Goal: Task Accomplishment & Management: Complete application form

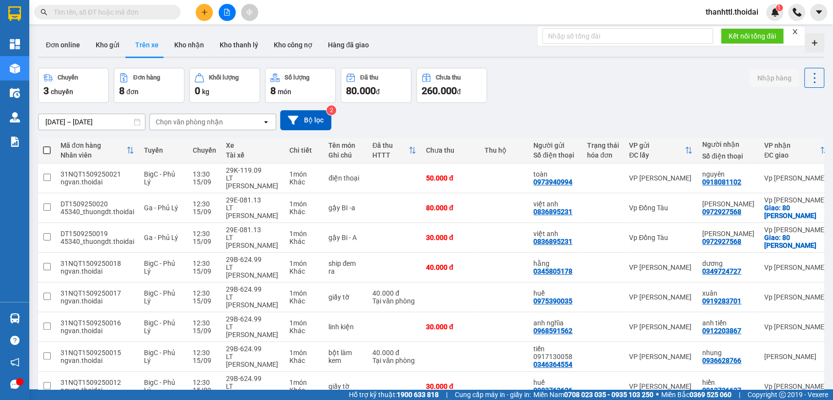
scroll to position [55, 0]
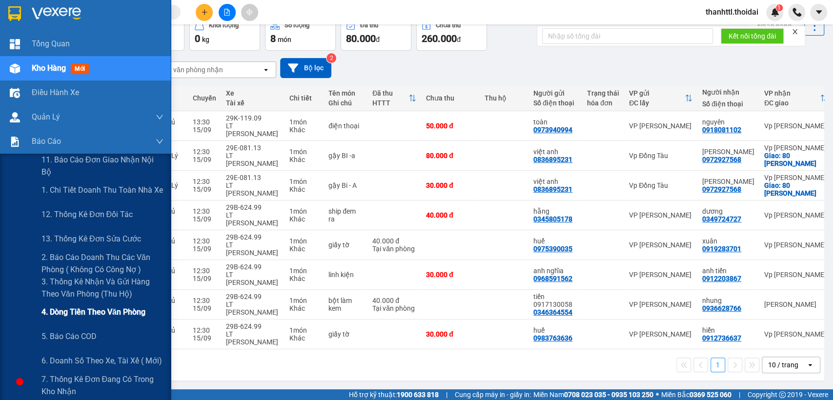
click at [86, 317] on span "4. Dòng tiền theo văn phòng" at bounding box center [93, 312] width 104 height 12
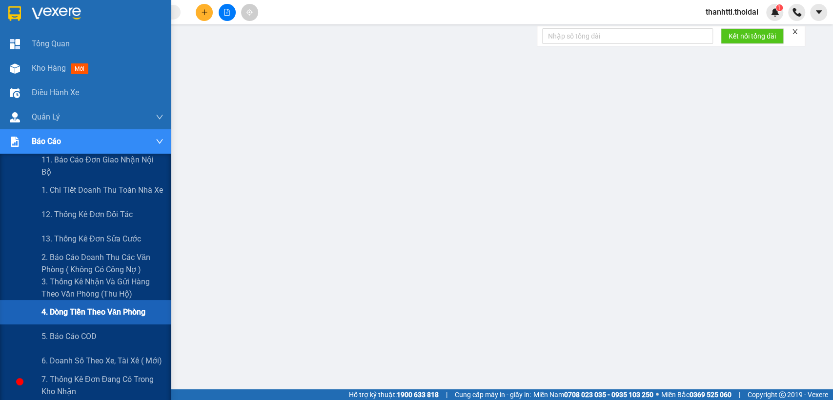
click at [92, 316] on span "4. Dòng tiền theo văn phòng" at bounding box center [93, 312] width 104 height 12
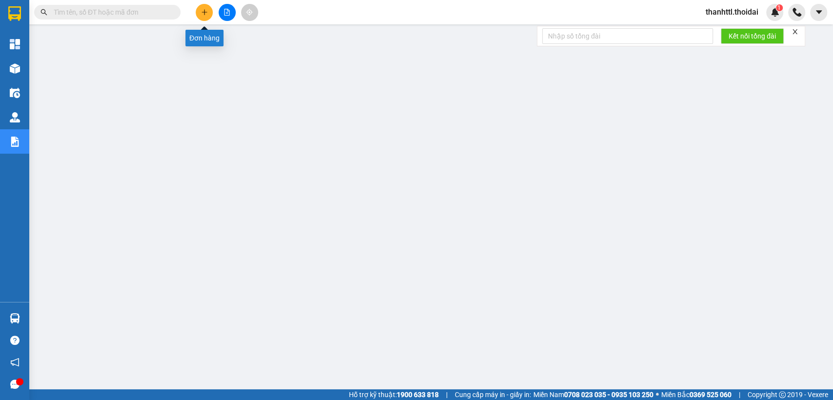
click at [207, 13] on icon "plus" at bounding box center [204, 12] width 7 height 7
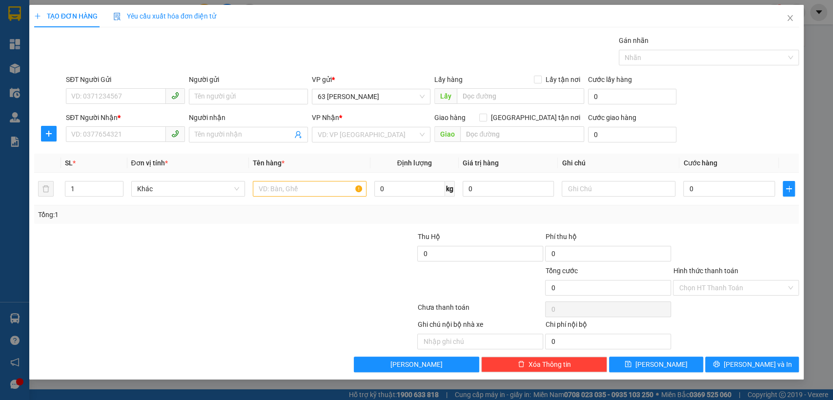
click at [117, 86] on div "SĐT Người Gửi" at bounding box center [125, 81] width 119 height 15
click at [156, 98] on input "SĐT Người Gửi" at bounding box center [116, 96] width 100 height 16
click at [146, 117] on div "0917196533 - thành" at bounding box center [125, 116] width 107 height 11
type input "0917196533"
type input "thành"
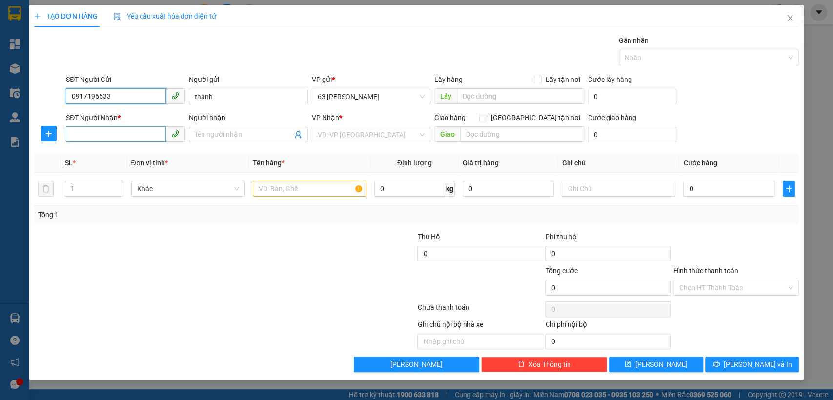
type input "0917196533"
click at [96, 138] on input "SĐT Người Nhận *" at bounding box center [116, 134] width 100 height 16
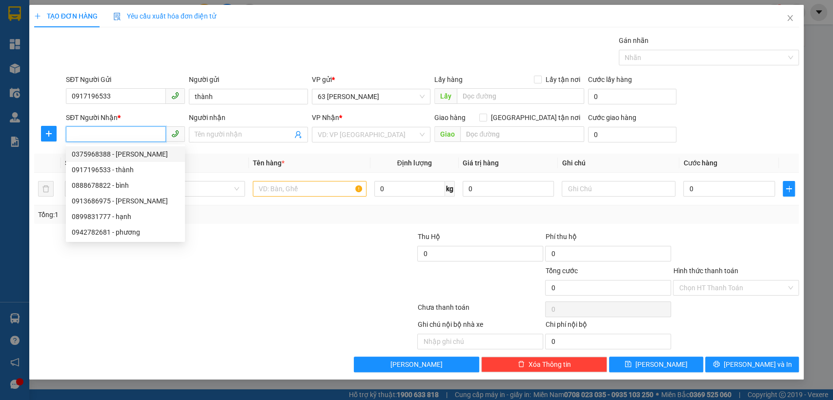
click at [122, 133] on input "SĐT Người Nhận *" at bounding box center [116, 134] width 100 height 16
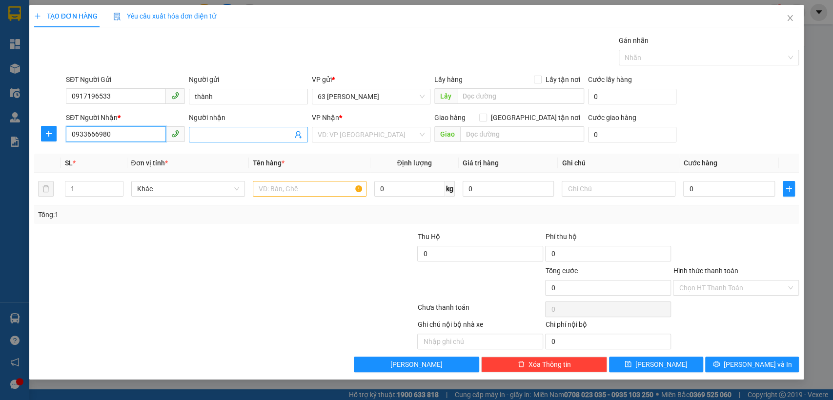
type input "0933666980"
click at [199, 134] on input "Người nhận" at bounding box center [244, 134] width 98 height 11
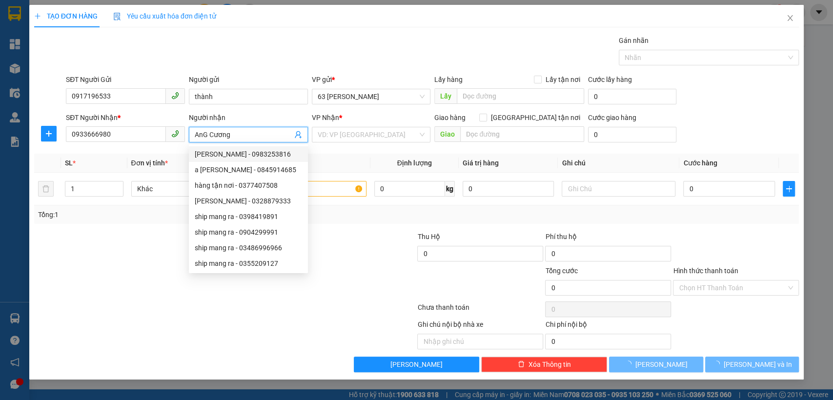
click at [210, 136] on input "AnG Cương" at bounding box center [244, 134] width 98 height 11
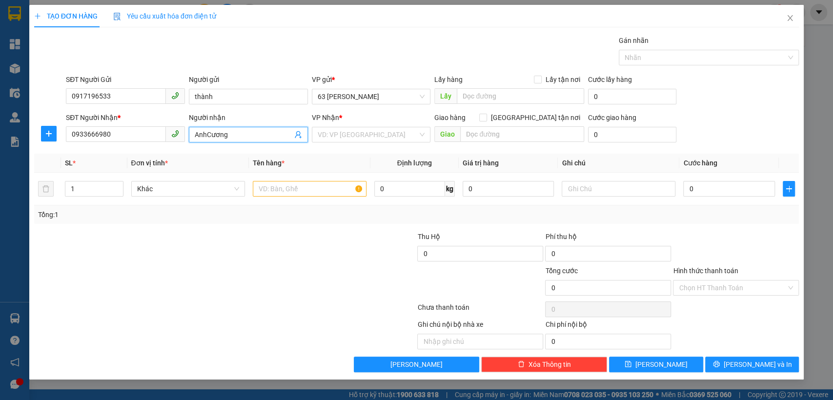
type input "[PERSON_NAME]"
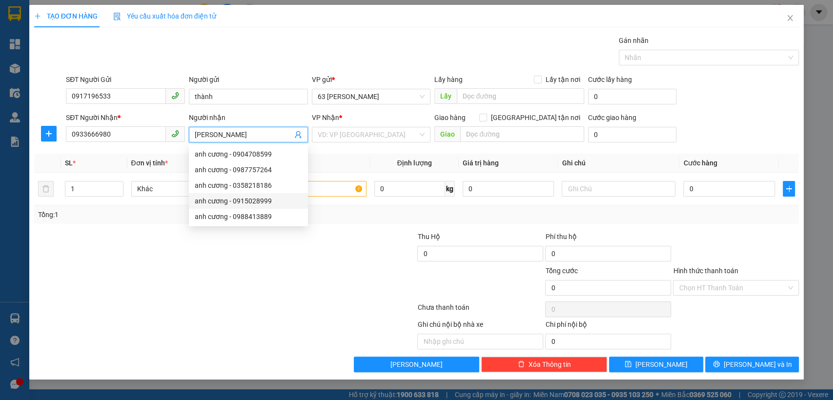
click at [281, 193] on div "anh cương - 0915028999" at bounding box center [248, 201] width 119 height 16
type input "0915028999"
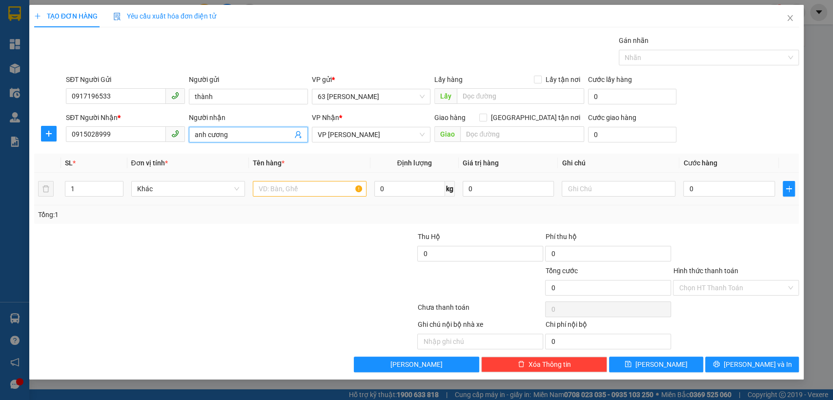
type input "anh cương"
click at [329, 188] on input "text" at bounding box center [310, 189] width 114 height 16
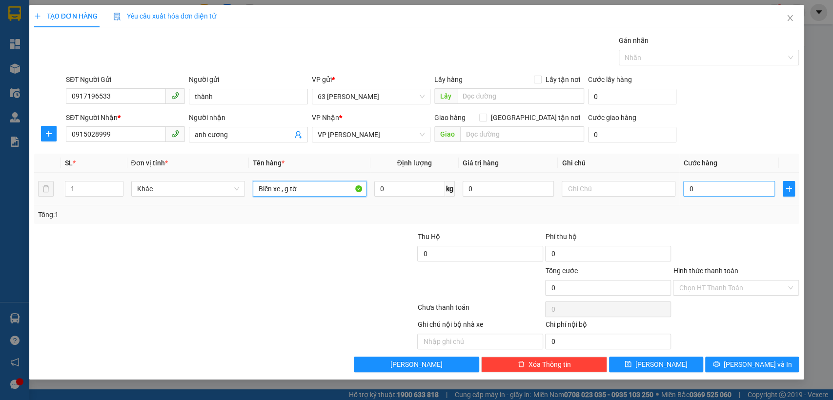
type input "Biển xe , g tờ"
click at [704, 188] on input "0" at bounding box center [729, 189] width 92 height 16
type input "3"
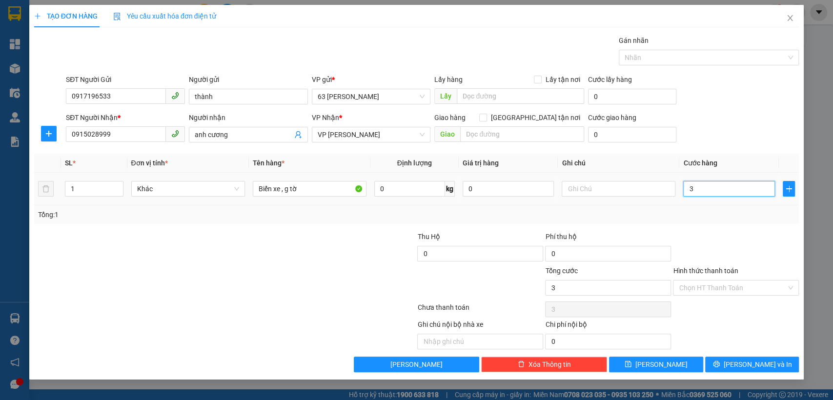
type input "30"
type input "300"
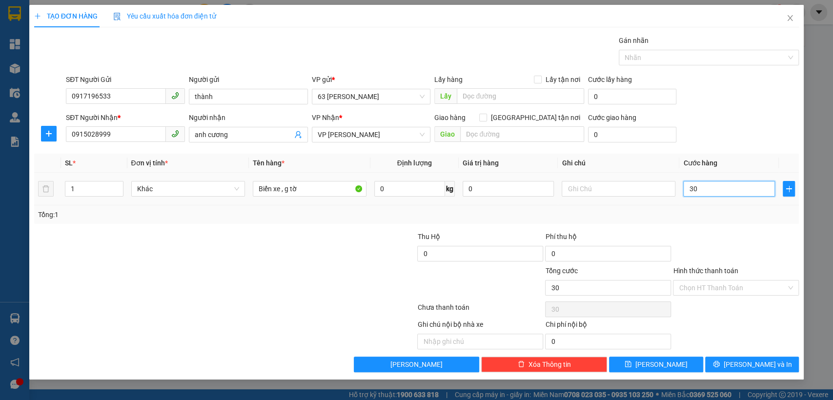
type input "300"
type input "3.000"
type input "30.000"
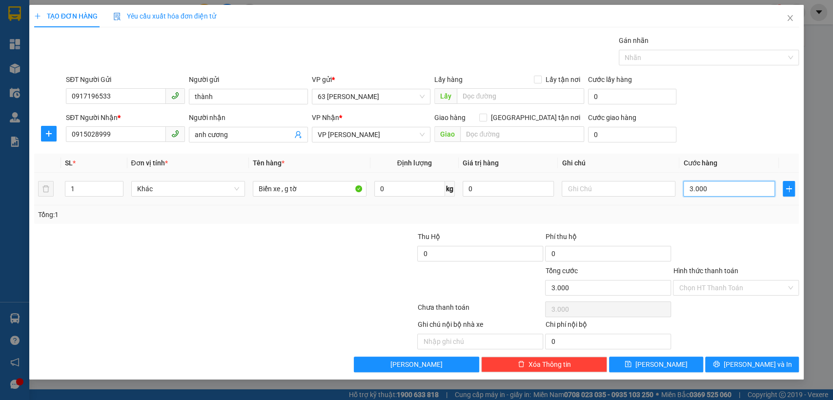
type input "30.000"
click at [721, 286] on input "Hình thức thanh toán" at bounding box center [732, 288] width 107 height 15
click at [656, 224] on div "Transit Pickup Surcharge Ids Transit Deliver Surcharge Ids Transit Deliver Surc…" at bounding box center [416, 203] width 765 height 337
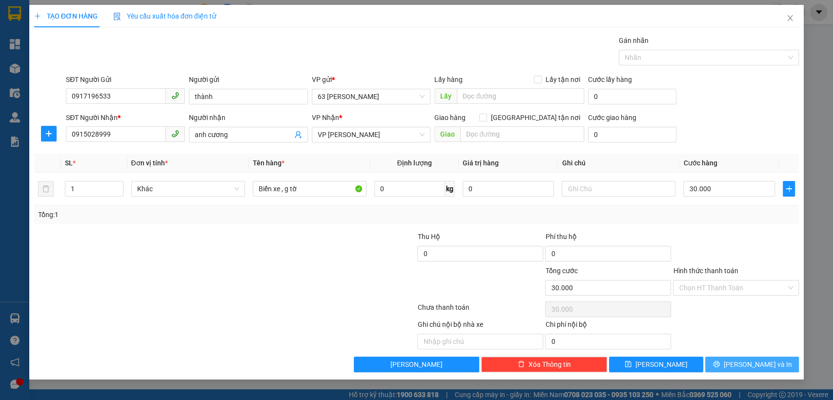
click at [725, 367] on button "[PERSON_NAME] và In" at bounding box center [752, 365] width 94 height 16
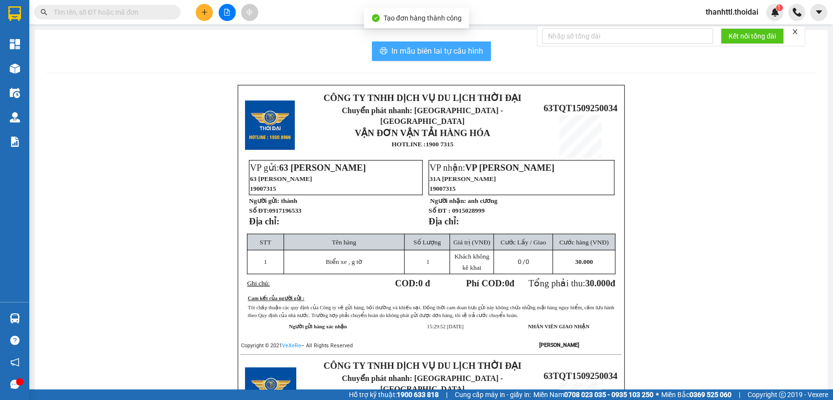
click at [421, 52] on span "In mẫu biên lai tự cấu hình" at bounding box center [437, 51] width 92 height 12
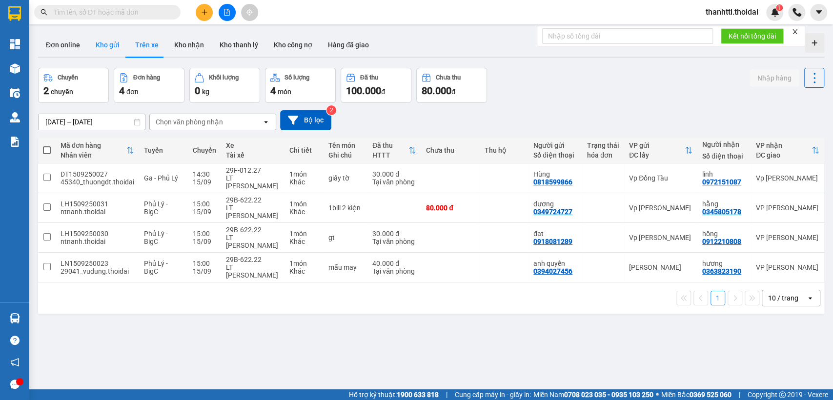
click at [101, 52] on button "Kho gửi" at bounding box center [108, 44] width 40 height 23
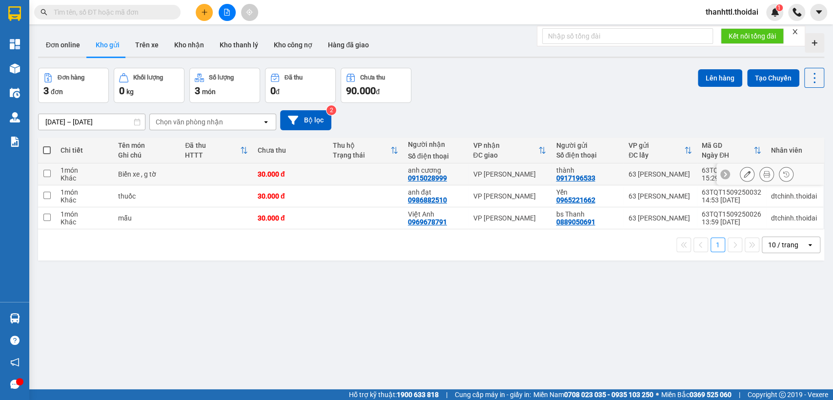
click at [744, 174] on icon at bounding box center [747, 174] width 7 height 7
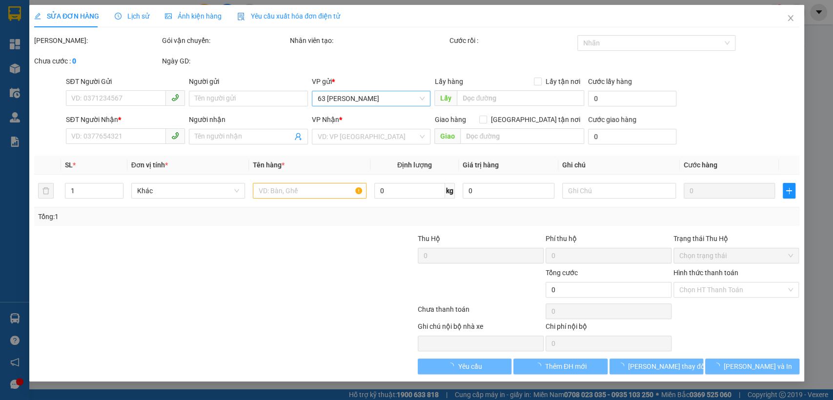
type input "0917196533"
type input "thành"
type input "0915028999"
type input "anh cương"
type input "30.000"
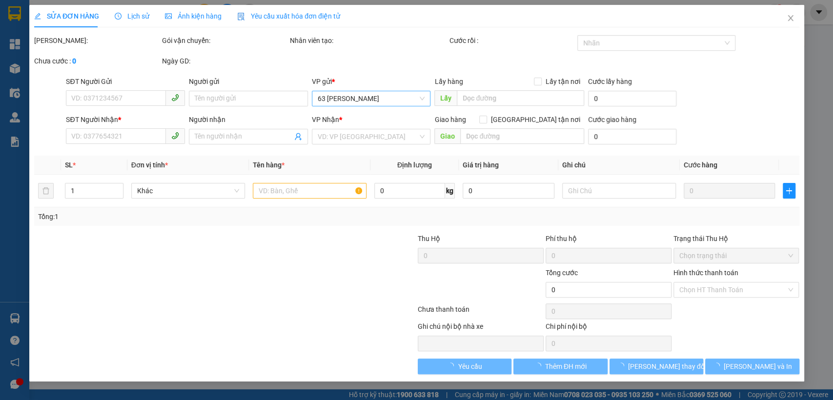
type input "30.000"
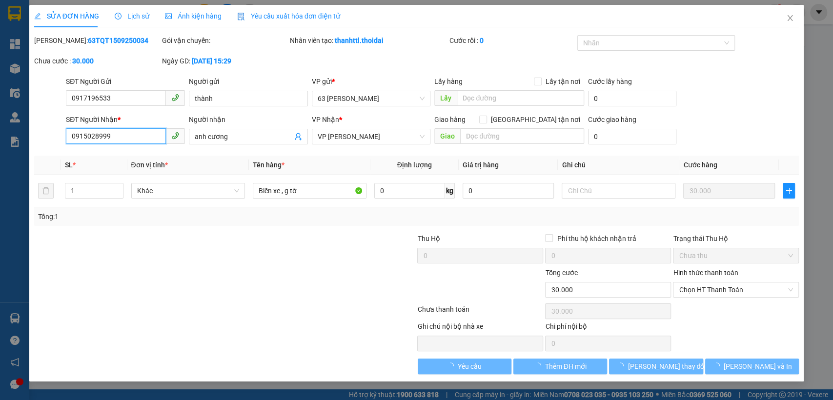
drag, startPoint x: 123, startPoint y: 134, endPoint x: 16, endPoint y: 202, distance: 127.7
click at [16, 202] on div "SỬA ĐƠN HÀNG Lịch sử Ảnh kiện hàng Yêu cầu xuất hóa đơn điện tử Total Paid Fee …" at bounding box center [416, 200] width 833 height 400
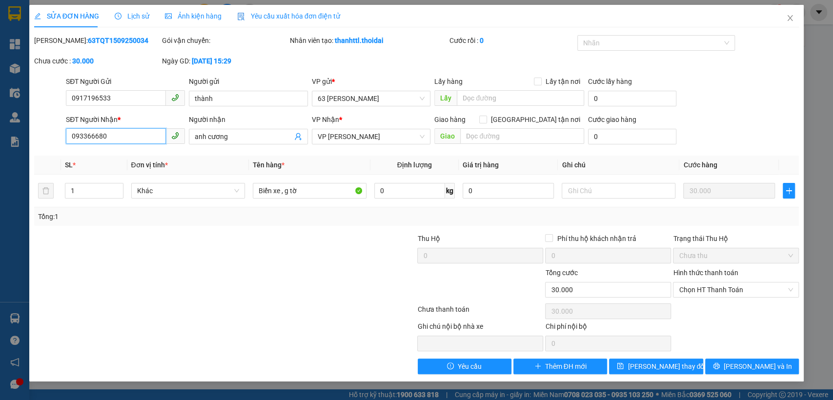
click at [99, 142] on input "093366680" at bounding box center [116, 136] width 100 height 16
type input "0933666980"
click at [673, 364] on span "[PERSON_NAME] thay đổi" at bounding box center [667, 366] width 78 height 11
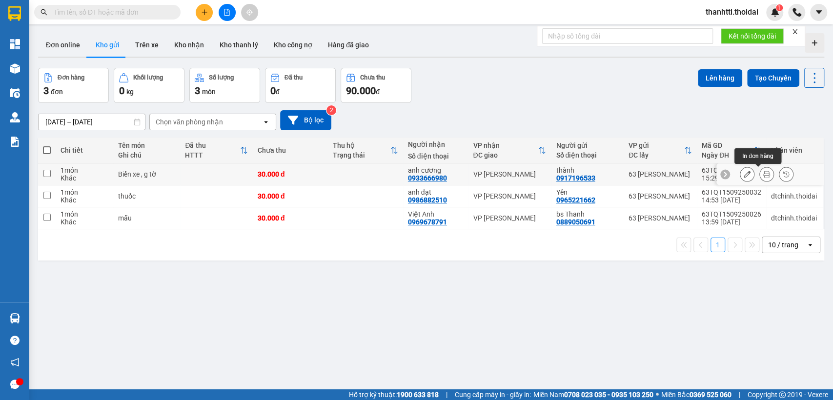
click at [763, 172] on icon at bounding box center [766, 174] width 7 height 7
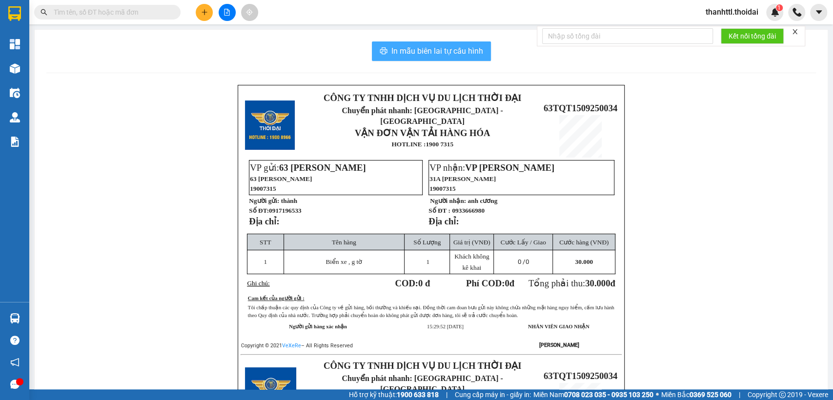
click at [397, 53] on span "In mẫu biên lai tự cấu hình" at bounding box center [437, 51] width 92 height 12
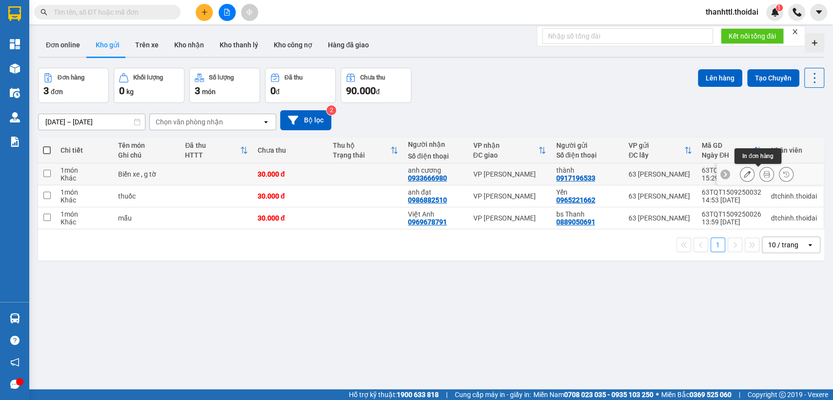
click at [760, 174] on button at bounding box center [767, 174] width 14 height 17
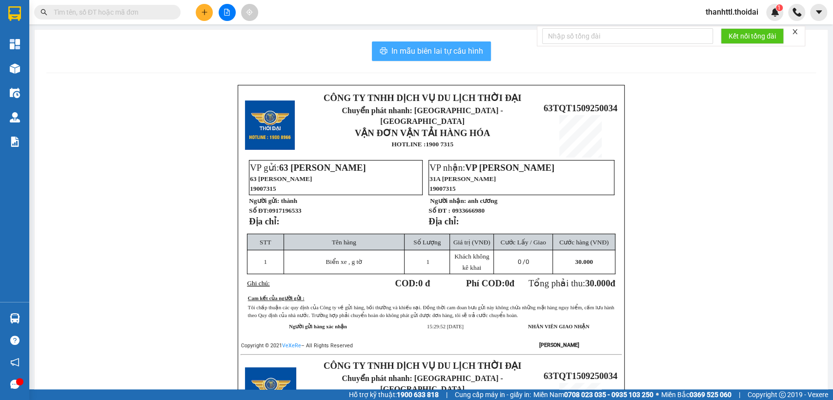
click at [407, 46] on span "In mẫu biên lai tự cấu hình" at bounding box center [437, 51] width 92 height 12
